Goal: Information Seeking & Learning: Check status

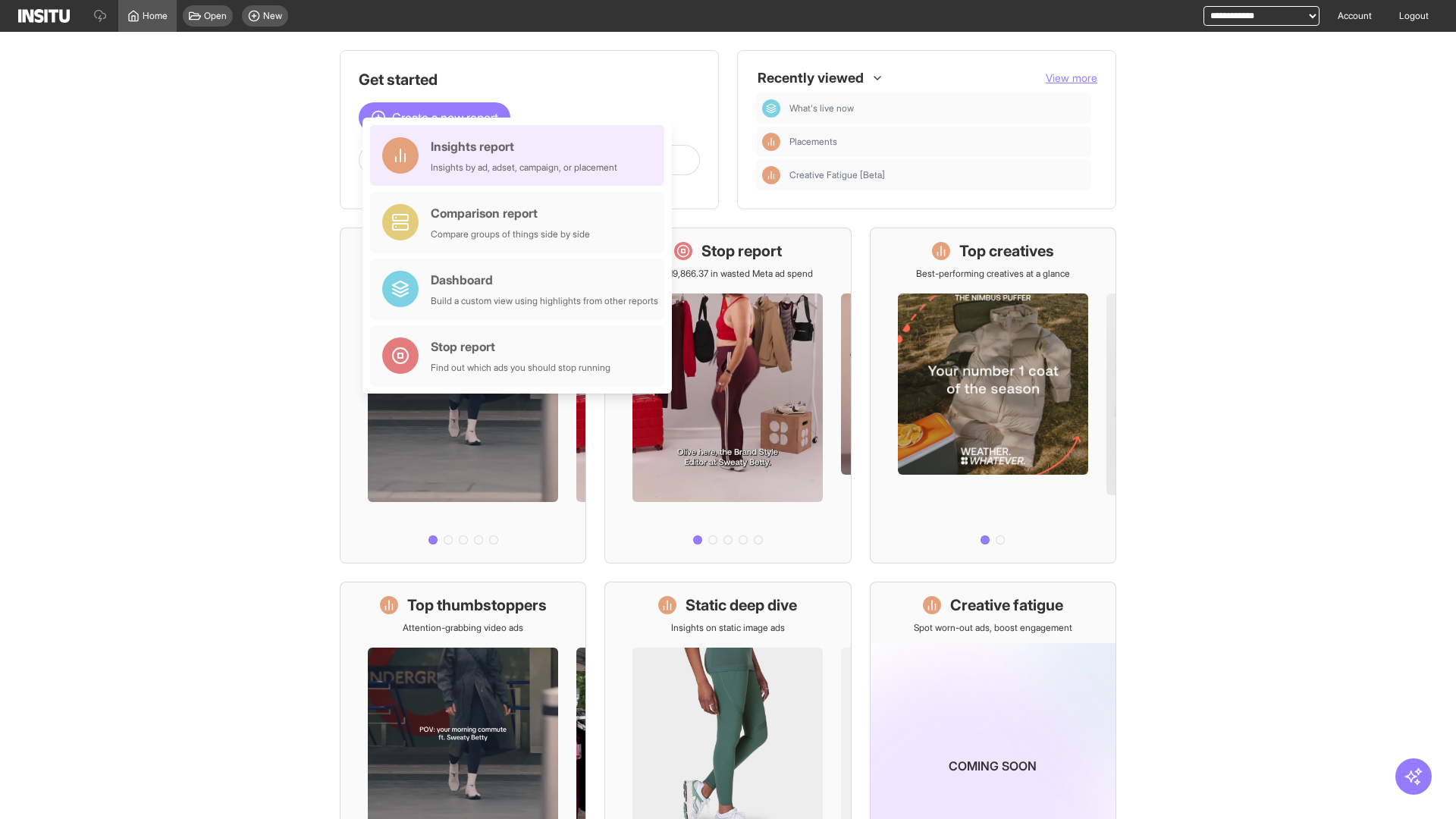
click at [520, 155] on div "Insights report Insights by ad, adset, campaign, or placement" at bounding box center [523, 155] width 186 height 36
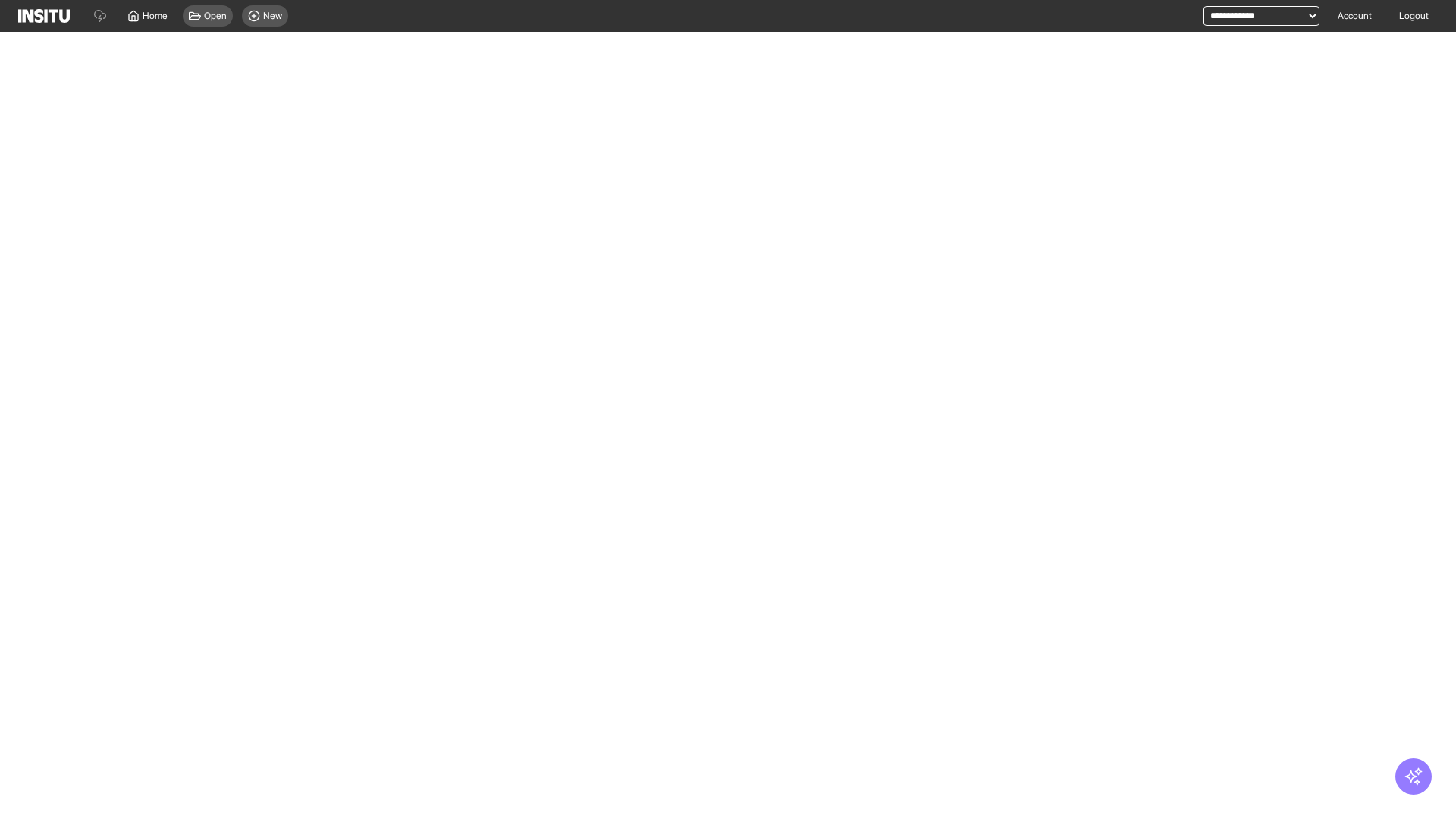
select select "**"
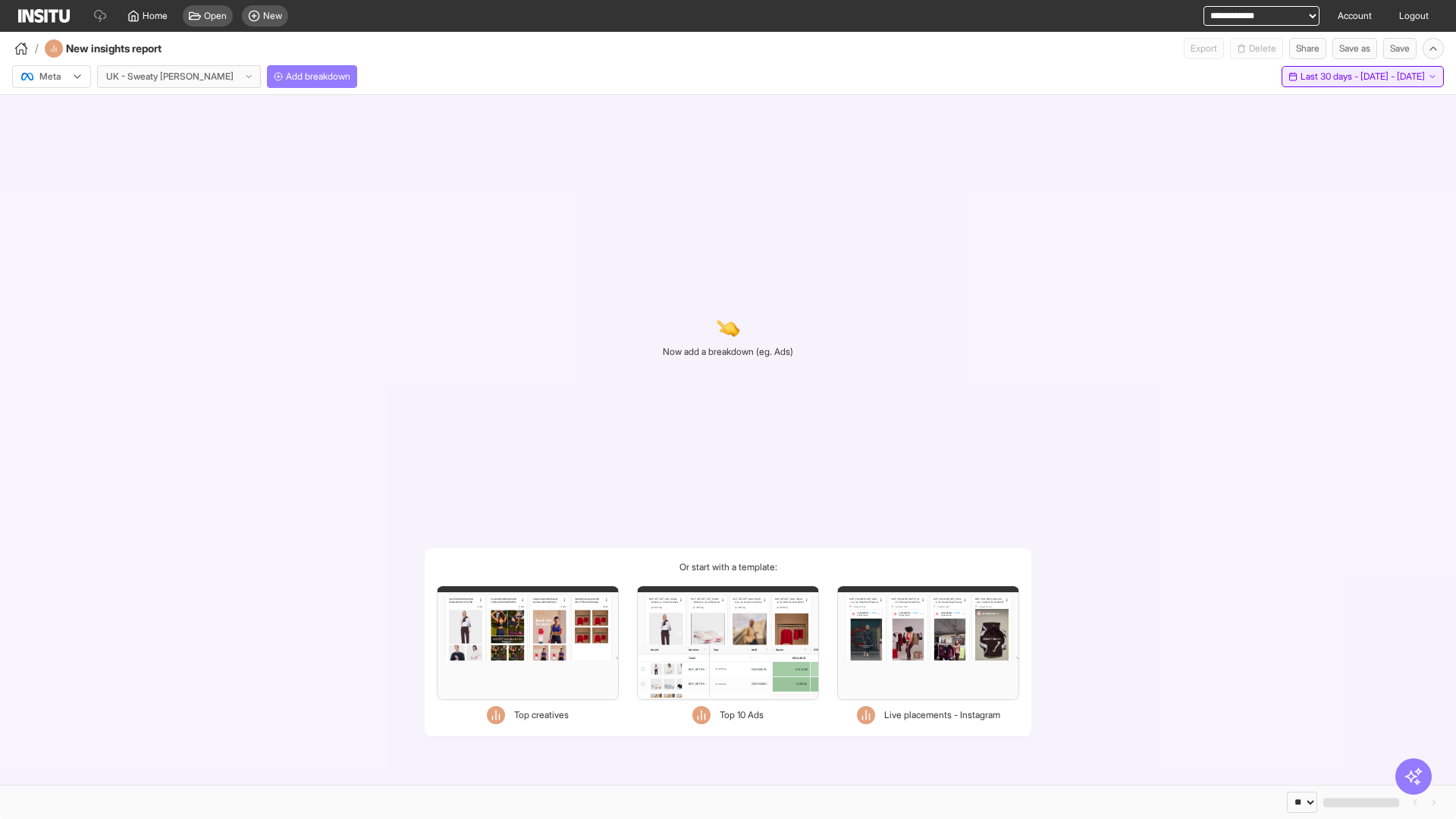
click at [1326, 77] on span "Last 30 days - [DATE] - [DATE]" at bounding box center [1362, 76] width 125 height 12
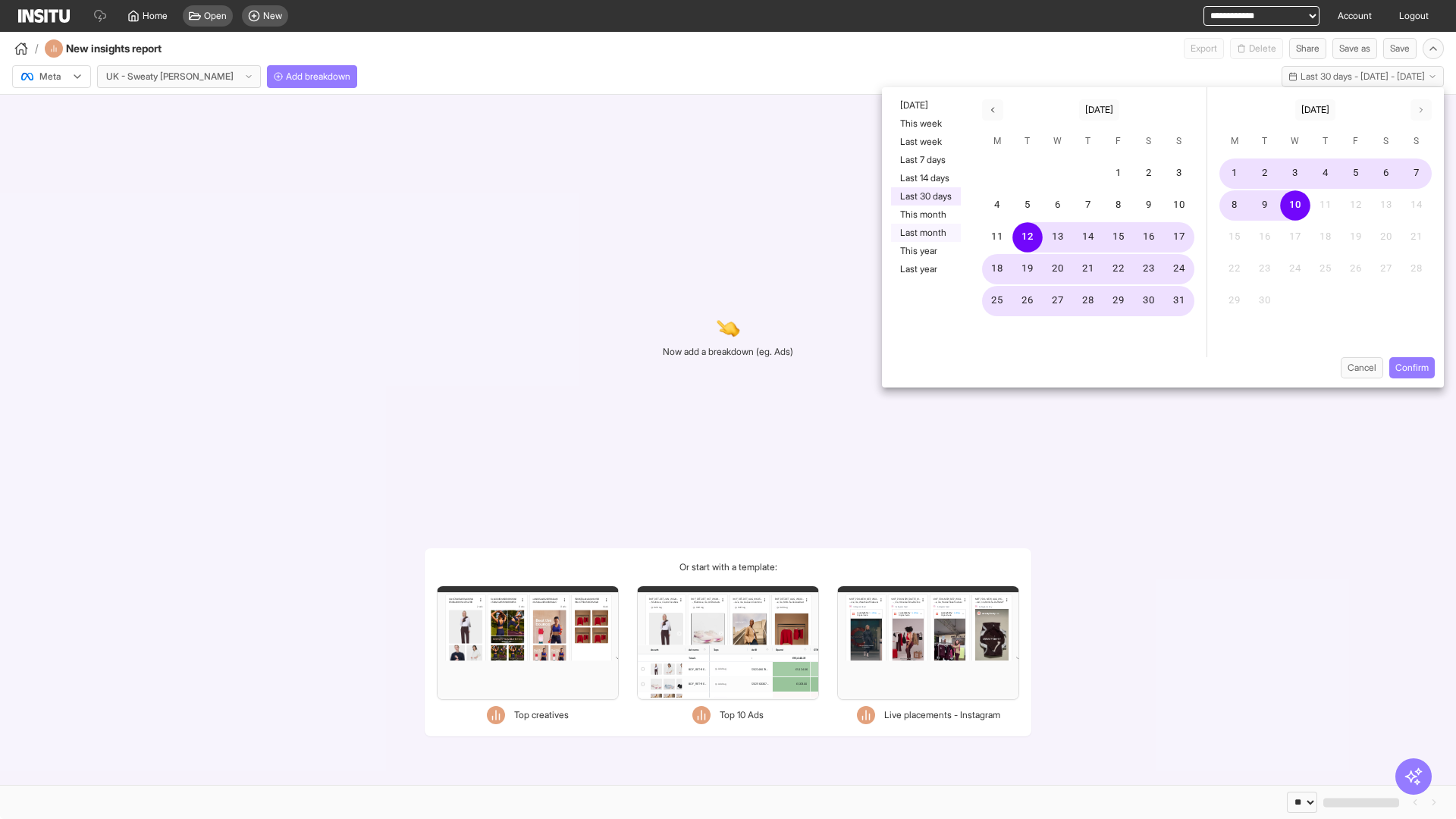
click at [924, 233] on button "Last month" at bounding box center [926, 232] width 70 height 19
